Goal: Find specific fact: Find specific fact

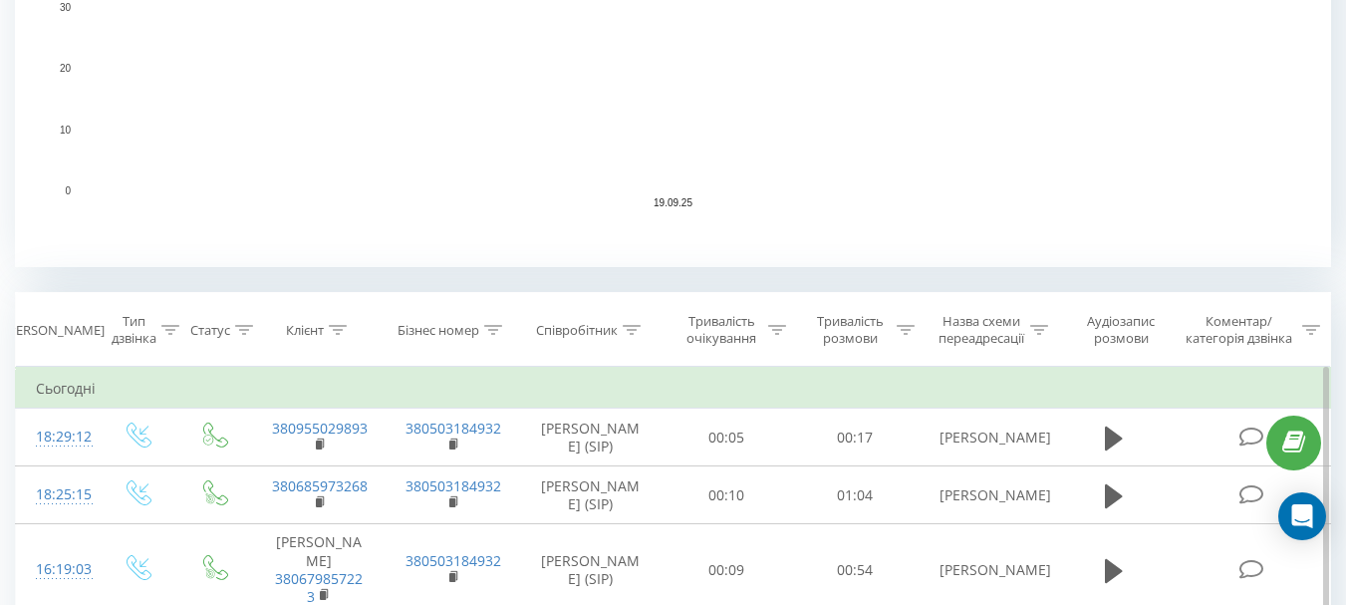
scroll to position [598, 0]
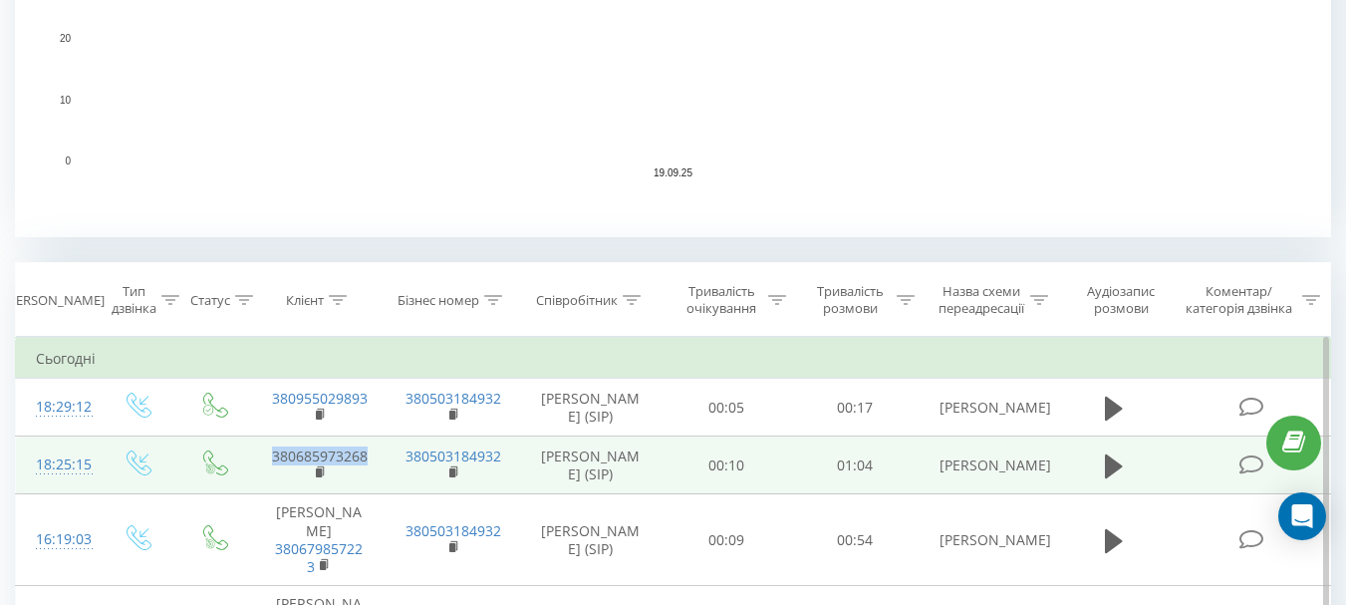
drag, startPoint x: 373, startPoint y: 454, endPoint x: 273, endPoint y: 454, distance: 99.6
click at [273, 454] on td "380685973268" at bounding box center [319, 465] width 134 height 58
copy link "380685973268"
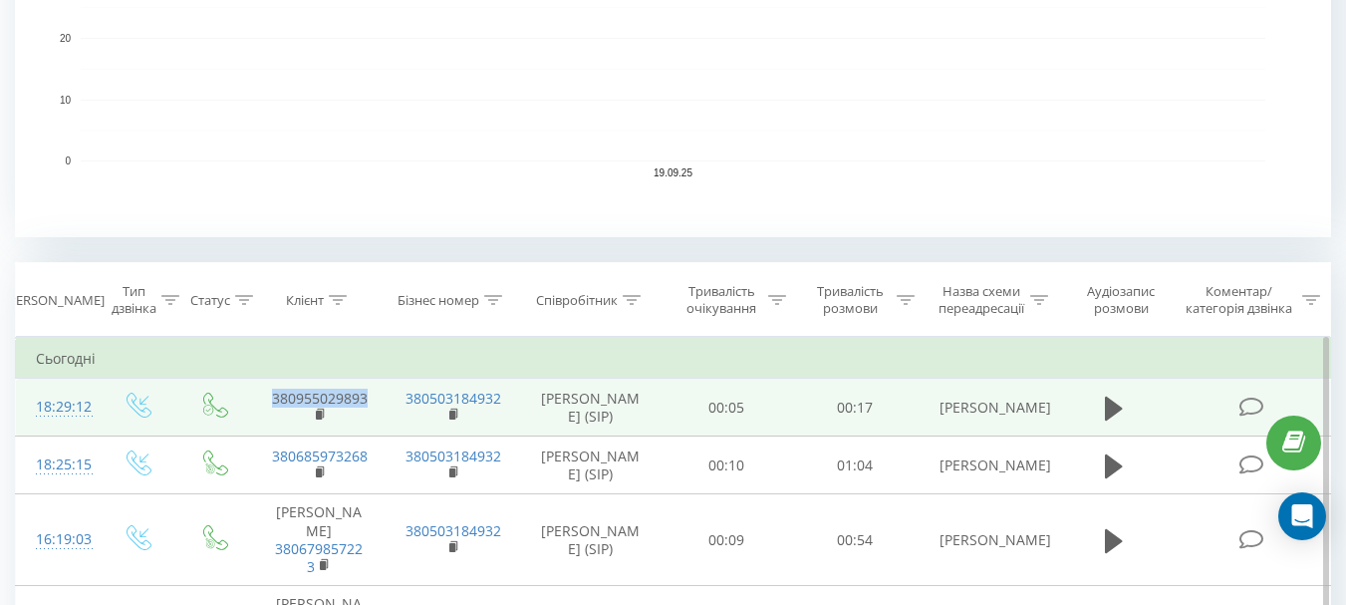
drag, startPoint x: 372, startPoint y: 402, endPoint x: 232, endPoint y: 395, distance: 139.7
click at [231, 400] on tr "18:29:12 380955029893 380503184932 Таірова (SIP) 00:05 00:17 Таірова" at bounding box center [673, 408] width 1315 height 58
copy link "380955029893"
